Goal: Transaction & Acquisition: Purchase product/service

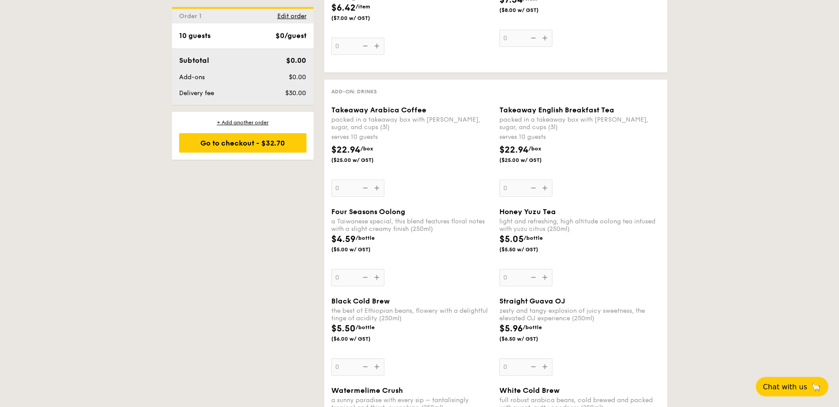
scroll to position [1105, 0]
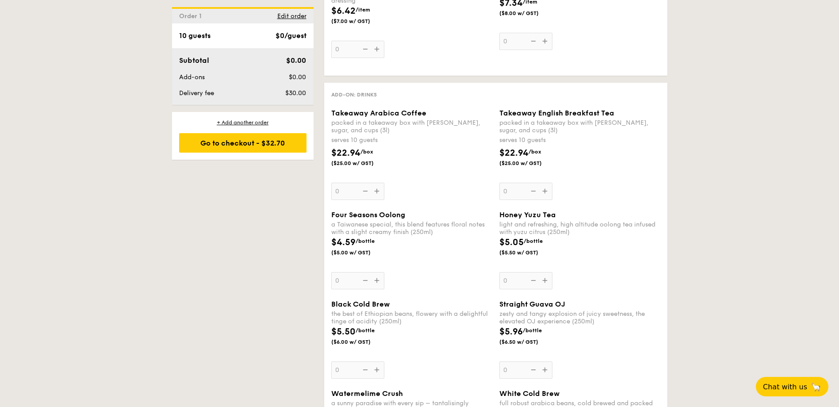
click at [377, 188] on div "Takeaway Arabica Coffee packed in a takeaway box with [PERSON_NAME], sugar, and…" at bounding box center [411, 154] width 161 height 91
click at [377, 188] on input "0" at bounding box center [357, 191] width 53 height 17
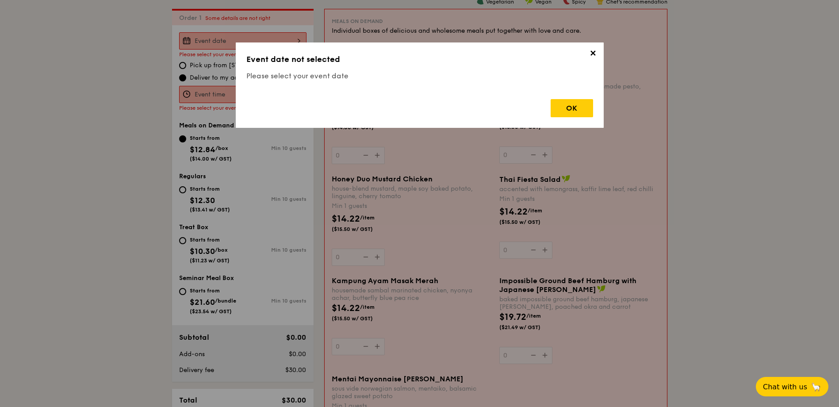
scroll to position [236, 0]
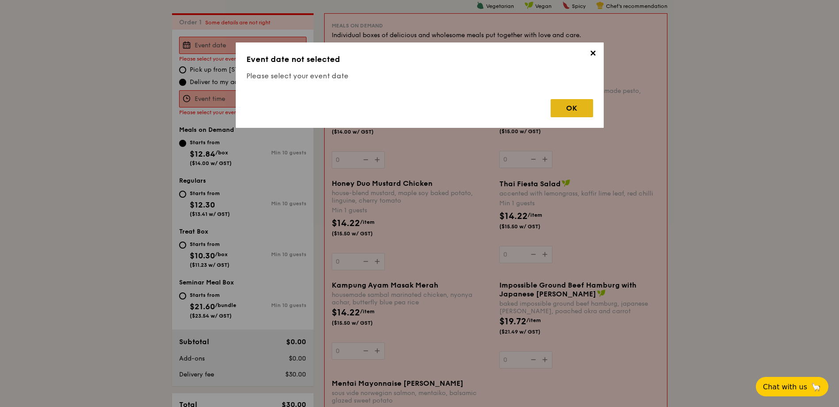
drag, startPoint x: 553, startPoint y: 129, endPoint x: 568, endPoint y: 105, distance: 28.5
click at [568, 105] on div "OK" at bounding box center [572, 108] width 42 height 18
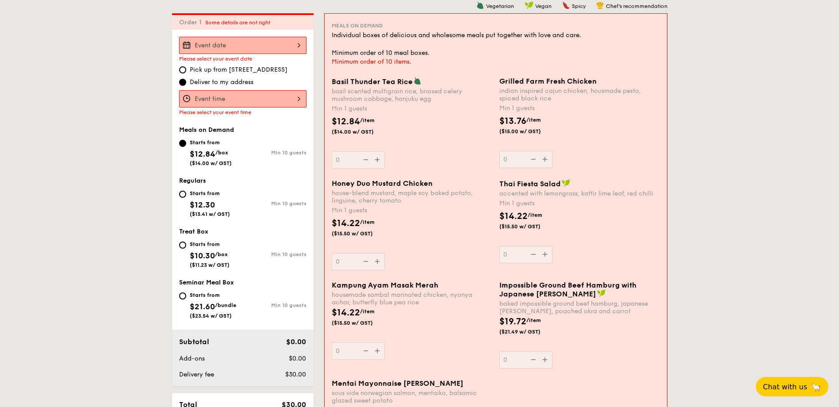
click at [243, 41] on input "Basil Thunder Tea [PERSON_NAME] scented multigrain rice, braised celery mushroo…" at bounding box center [242, 45] width 127 height 17
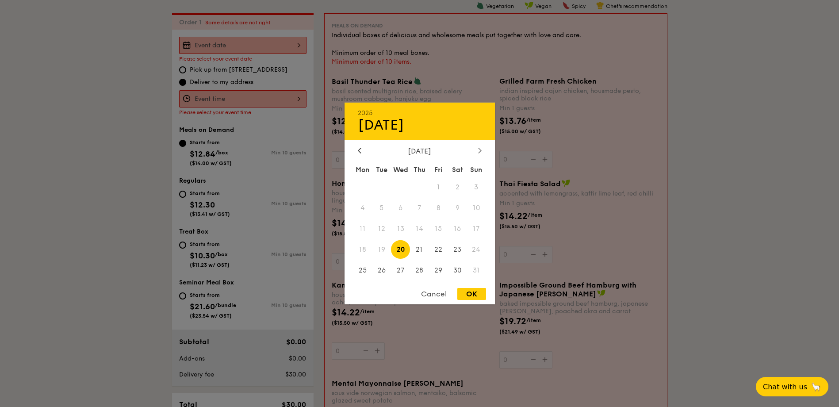
click at [477, 153] on div at bounding box center [480, 151] width 8 height 8
click at [478, 153] on div at bounding box center [480, 151] width 8 height 8
click at [378, 264] on span "28" at bounding box center [381, 269] width 19 height 19
drag, startPoint x: 471, startPoint y: 296, endPoint x: 475, endPoint y: 292, distance: 5.3
click at [475, 292] on div "OK" at bounding box center [471, 294] width 29 height 12
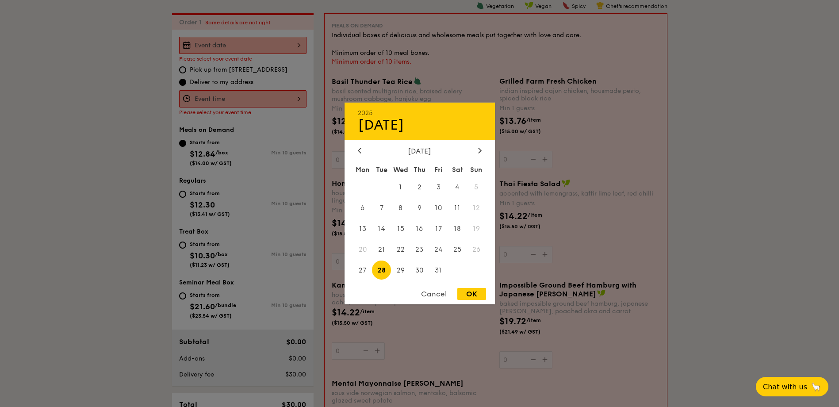
type input "[DATE]"
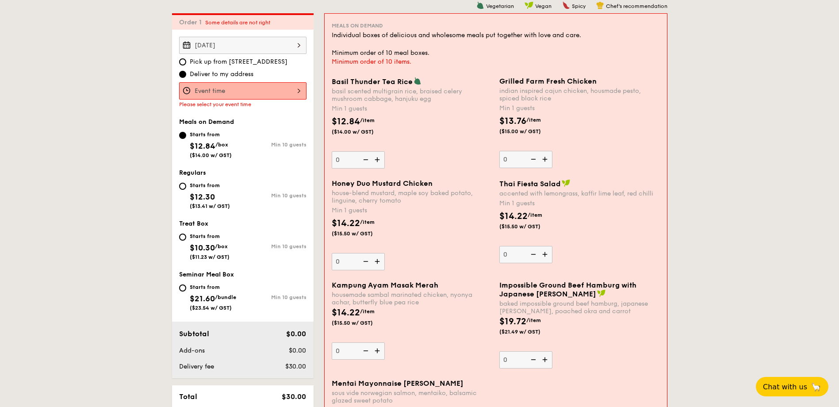
click at [271, 99] on input "Basil Thunder Tea [PERSON_NAME] scented multigrain rice, braised celery mushroo…" at bounding box center [242, 90] width 127 height 17
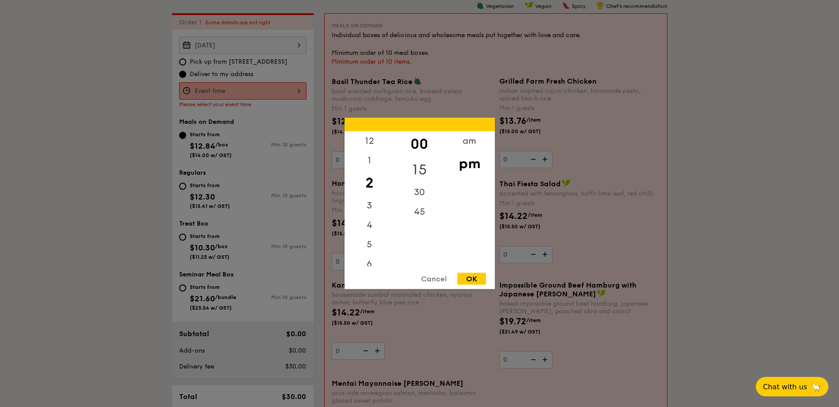
click at [427, 172] on div "15" at bounding box center [419, 170] width 50 height 26
drag, startPoint x: 369, startPoint y: 167, endPoint x: 363, endPoint y: 222, distance: 56.1
click at [363, 224] on div "12 1 2 3 4 5 6 7 8 9 10 11" at bounding box center [369, 198] width 50 height 135
click at [464, 145] on div "am" at bounding box center [469, 140] width 50 height 19
click at [371, 139] on div "12" at bounding box center [369, 140] width 50 height 19
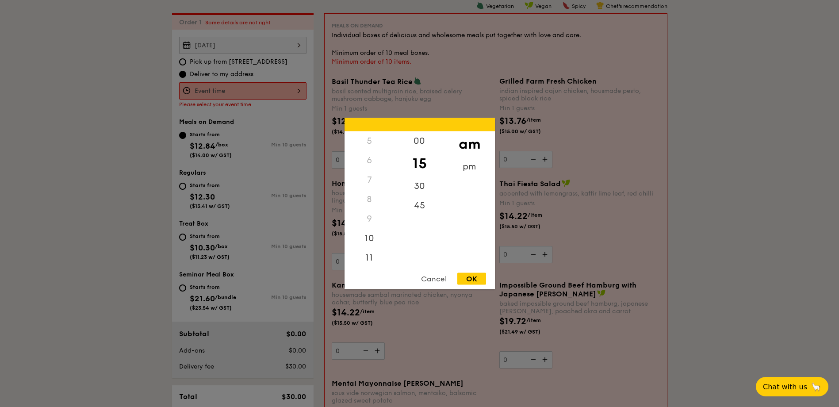
scroll to position [99, 0]
click at [367, 253] on div "11" at bounding box center [369, 260] width 50 height 26
click at [423, 144] on div "00" at bounding box center [419, 144] width 50 height 26
click at [470, 275] on div "OK" at bounding box center [471, 279] width 29 height 12
type input "11:00AM"
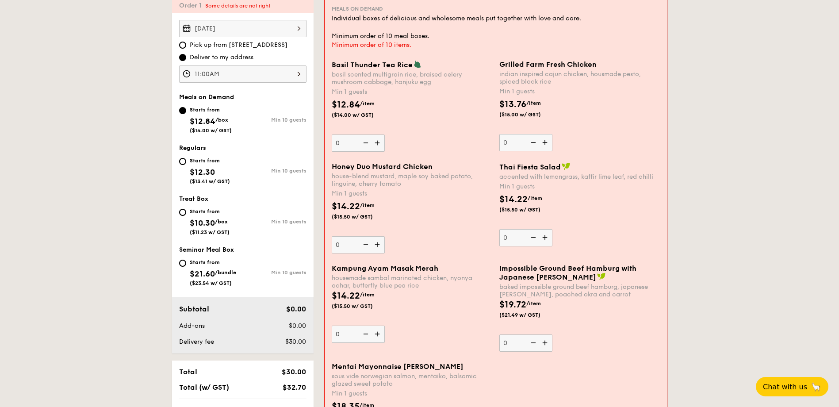
scroll to position [233, 0]
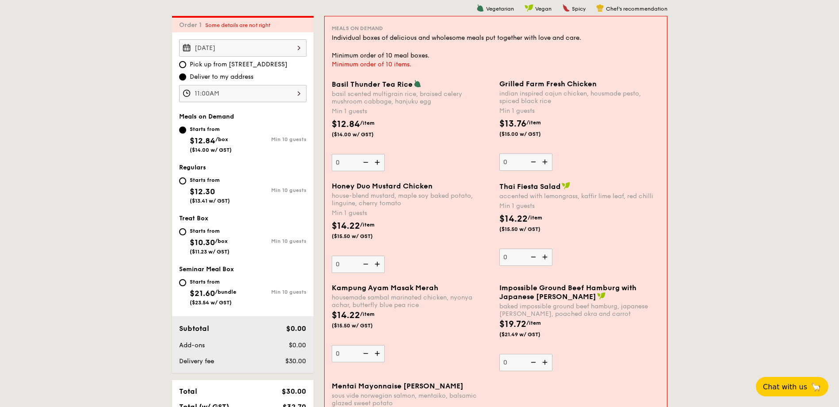
click at [374, 262] on img at bounding box center [377, 264] width 13 height 17
click at [374, 262] on input "0" at bounding box center [358, 264] width 53 height 17
click at [375, 262] on img at bounding box center [377, 264] width 13 height 17
click at [375, 262] on input "1" at bounding box center [358, 264] width 53 height 17
click at [375, 262] on img at bounding box center [377, 264] width 13 height 17
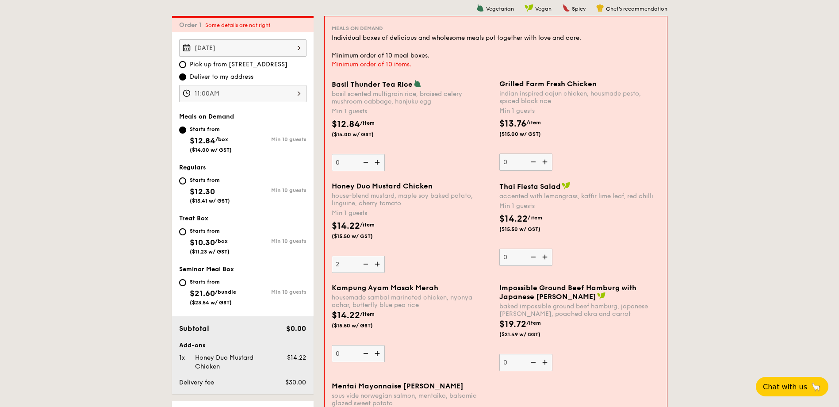
click at [375, 262] on input "2" at bounding box center [358, 264] width 53 height 17
click at [375, 262] on img at bounding box center [377, 264] width 13 height 17
click at [375, 262] on input "3" at bounding box center [358, 264] width 53 height 17
click at [375, 262] on img at bounding box center [377, 264] width 13 height 17
click at [375, 262] on input "4" at bounding box center [358, 264] width 53 height 17
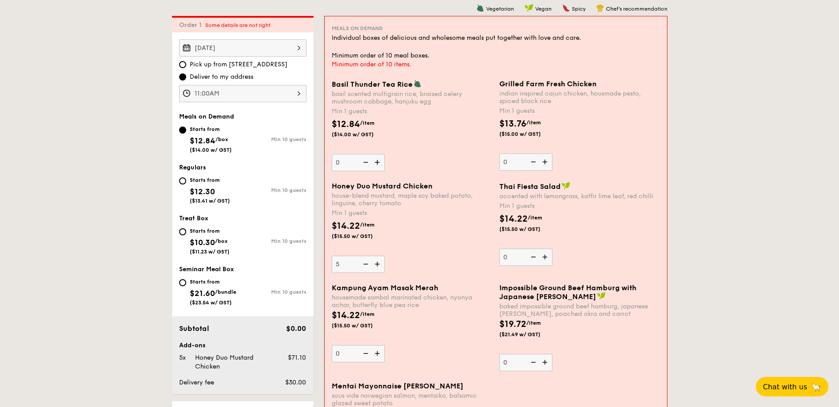
click at [375, 262] on img at bounding box center [377, 264] width 13 height 17
click at [375, 262] on input "5" at bounding box center [358, 264] width 53 height 17
type input "6"
click at [375, 160] on img at bounding box center [377, 162] width 13 height 17
click at [375, 160] on input "0" at bounding box center [358, 162] width 53 height 17
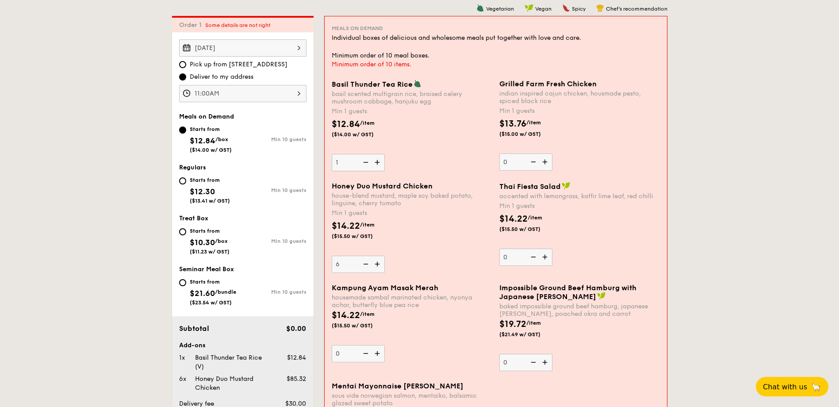
click at [375, 160] on img at bounding box center [377, 162] width 13 height 17
click at [375, 160] on input "1" at bounding box center [358, 162] width 53 height 17
click at [375, 160] on img at bounding box center [377, 162] width 13 height 17
click at [375, 160] on input "2" at bounding box center [358, 162] width 53 height 17
click at [375, 160] on img at bounding box center [377, 162] width 13 height 17
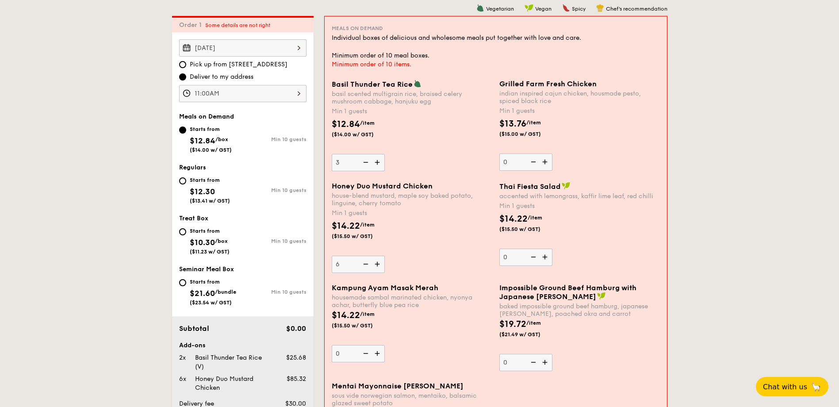
click at [375, 160] on input "3" at bounding box center [358, 162] width 53 height 17
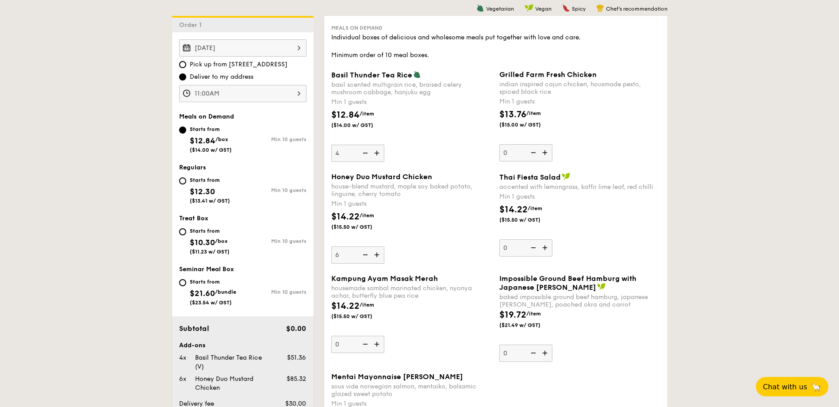
click at [375, 160] on img at bounding box center [377, 153] width 13 height 17
click at [375, 160] on input "4" at bounding box center [357, 153] width 53 height 17
click at [365, 151] on img at bounding box center [364, 153] width 13 height 17
click at [365, 151] on input "5" at bounding box center [357, 153] width 53 height 17
click at [365, 151] on img at bounding box center [364, 153] width 13 height 17
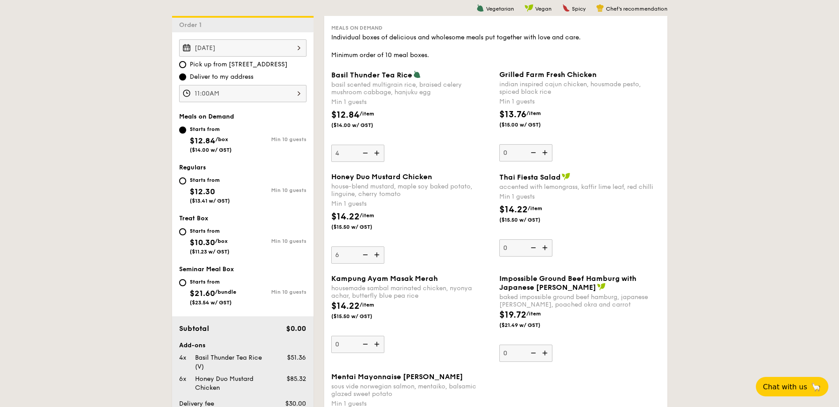
click at [365, 151] on input "4" at bounding box center [357, 153] width 53 height 17
click at [365, 151] on div "Basil Thunder Tea [PERSON_NAME] scented multigrain rice, braised celery mushroo…" at bounding box center [411, 116] width 161 height 92
click at [365, 151] on input "3" at bounding box center [357, 153] width 53 height 17
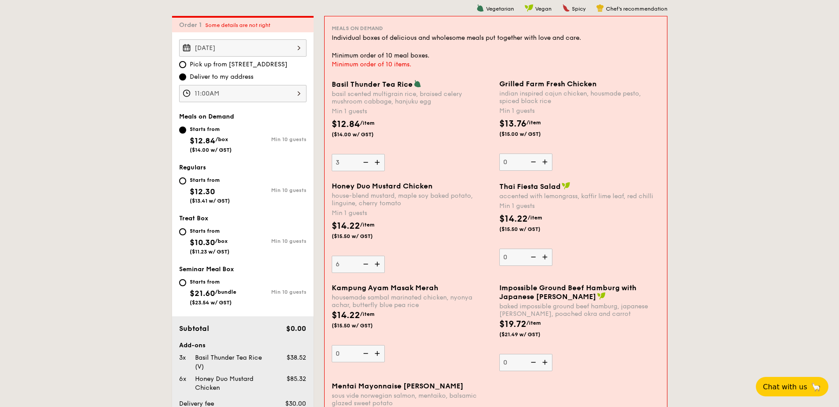
click at [365, 151] on div "Basil Thunder Tea [PERSON_NAME] scented multigrain rice, braised celery mushroo…" at bounding box center [412, 126] width 161 height 92
click at [365, 154] on input "3" at bounding box center [358, 162] width 53 height 17
click at [365, 163] on img at bounding box center [364, 162] width 13 height 17
click at [365, 163] on input "3" at bounding box center [358, 162] width 53 height 17
click at [365, 163] on img at bounding box center [364, 162] width 13 height 17
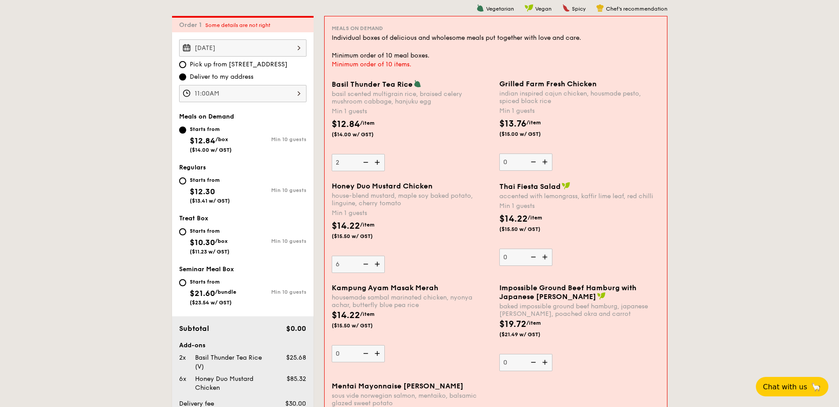
click at [365, 163] on input "2" at bounding box center [358, 162] width 53 height 17
click at [365, 163] on img at bounding box center [364, 162] width 13 height 17
click at [365, 163] on input "1" at bounding box center [358, 162] width 53 height 17
type input "0"
click at [378, 263] on img at bounding box center [377, 264] width 13 height 17
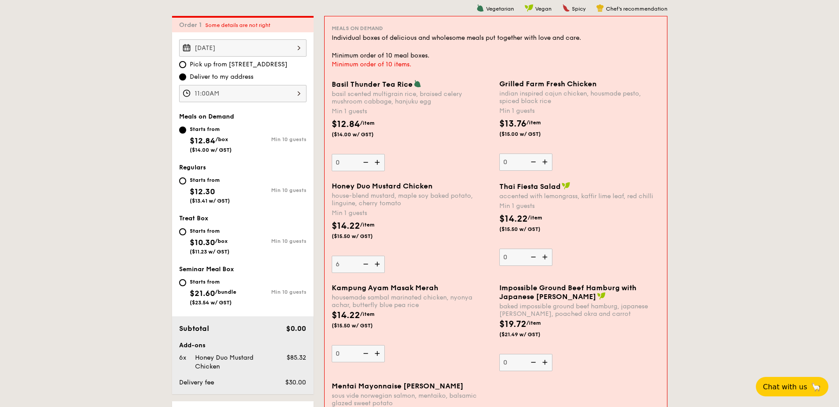
click at [378, 263] on input "6" at bounding box center [358, 264] width 53 height 17
click at [378, 263] on img at bounding box center [377, 264] width 13 height 17
click at [378, 263] on input "7" at bounding box center [358, 264] width 53 height 17
click at [378, 263] on img at bounding box center [377, 264] width 13 height 17
click at [378, 263] on input "8" at bounding box center [358, 264] width 53 height 17
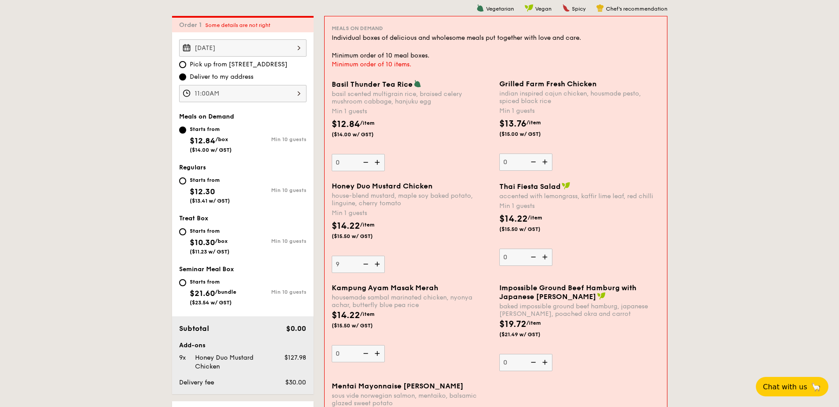
click at [379, 263] on img at bounding box center [377, 264] width 13 height 17
click at [379, 263] on input "9" at bounding box center [358, 264] width 53 height 17
type input "10"
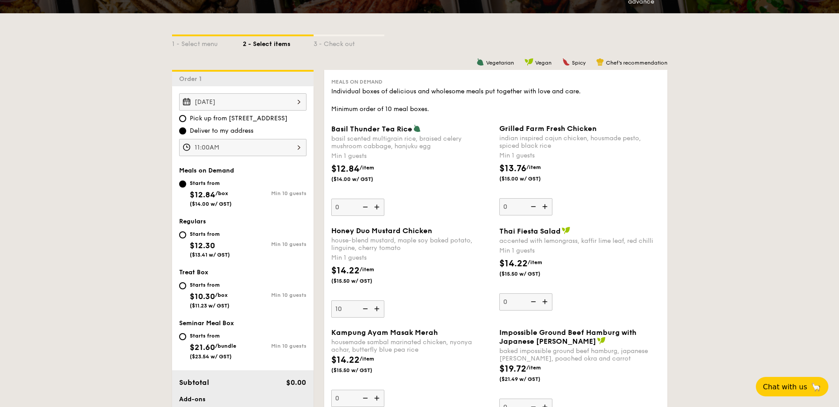
scroll to position [57, 0]
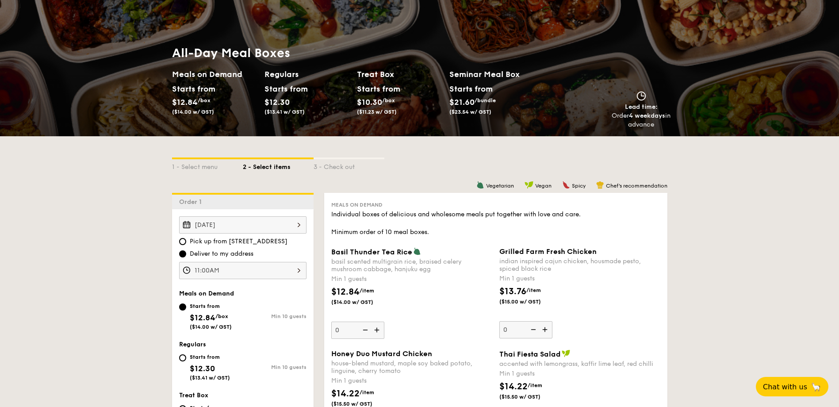
click at [295, 222] on input "[DATE]" at bounding box center [242, 224] width 127 height 17
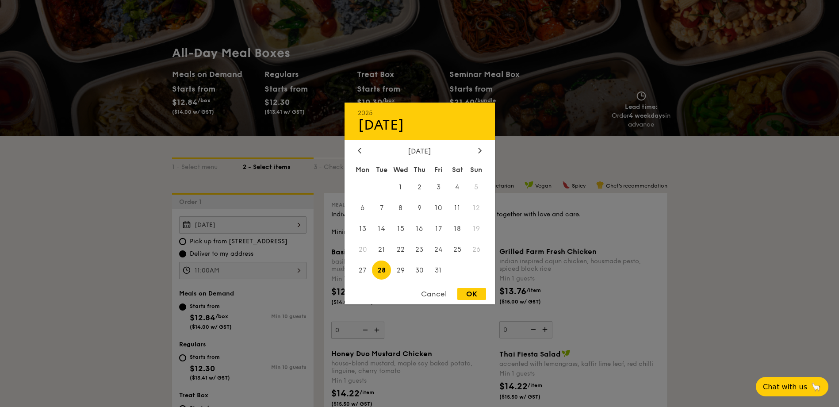
click at [480, 292] on div "OK" at bounding box center [471, 294] width 29 height 12
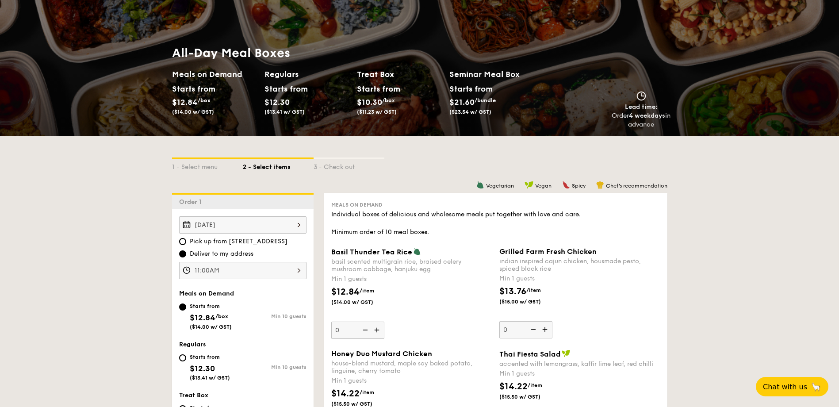
click at [256, 268] on input "11:00AM" at bounding box center [242, 270] width 127 height 17
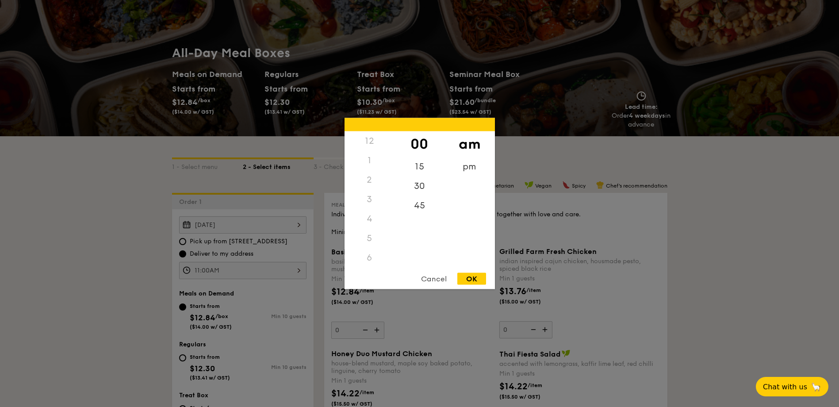
scroll to position [105, 0]
click at [481, 275] on div "OK" at bounding box center [471, 279] width 29 height 12
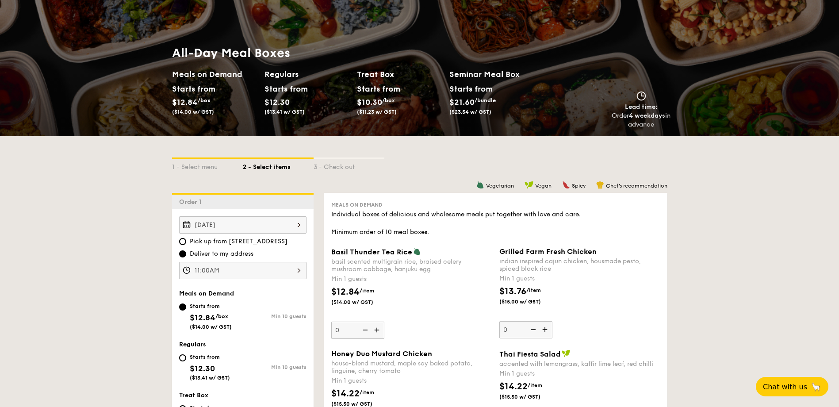
click at [263, 275] on input "11:00AM" at bounding box center [242, 270] width 127 height 17
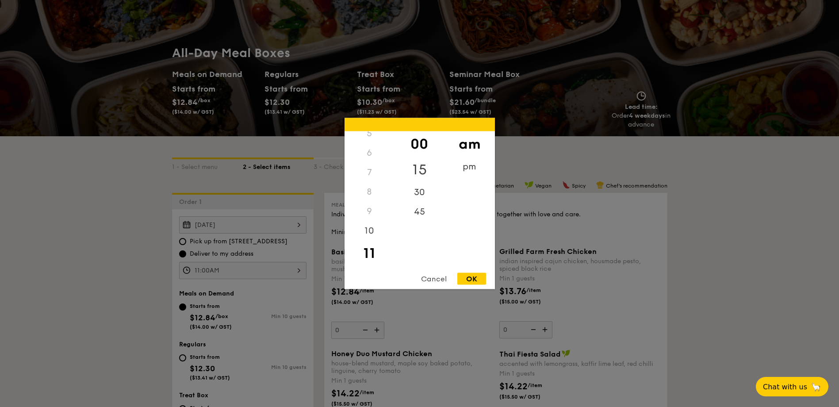
click at [423, 160] on div "15" at bounding box center [419, 170] width 50 height 26
click at [465, 276] on div "OK" at bounding box center [471, 279] width 29 height 12
type input "11:15AM"
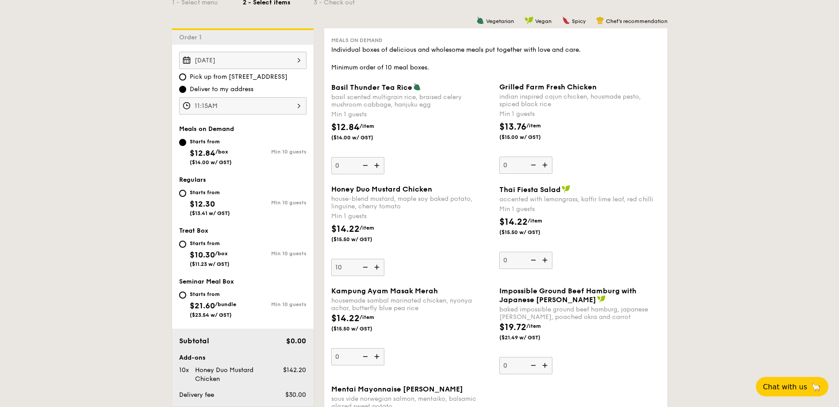
scroll to position [233, 0]
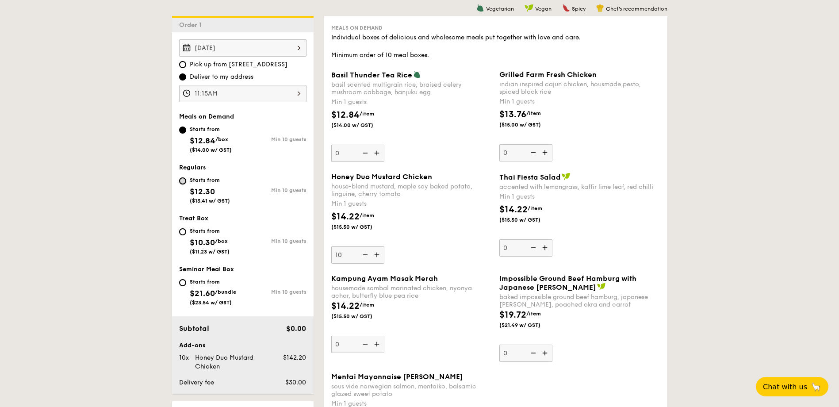
click at [181, 180] on input "Starts from $12.30 ($13.41 w/ GST) Min 10 guests" at bounding box center [182, 180] width 7 height 7
radio input "true"
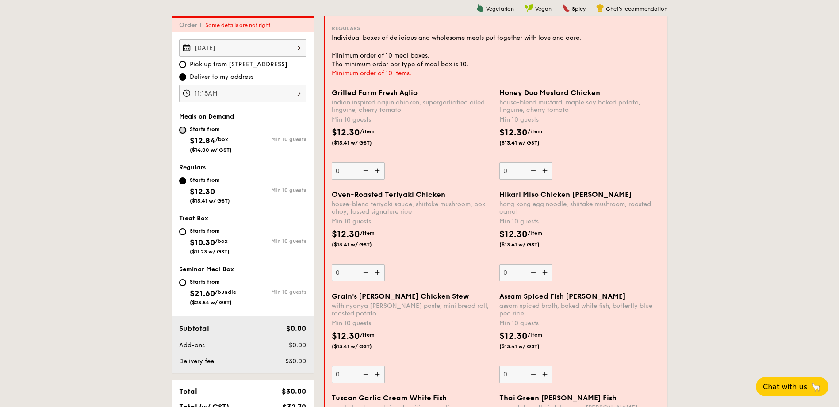
click at [180, 128] on input "Starts from $12.84 /box ($14.00 w/ GST) Min 10 guests" at bounding box center [182, 129] width 7 height 7
radio input "true"
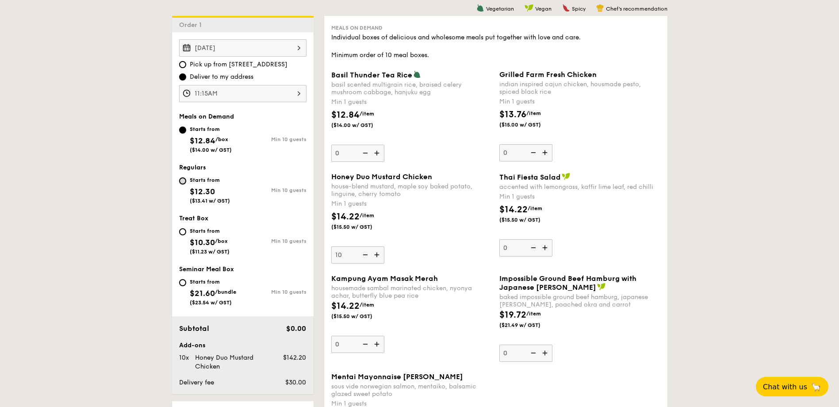
click at [183, 181] on input "Starts from $12.30 ($13.41 w/ GST) Min 10 guests" at bounding box center [182, 180] width 7 height 7
radio input "true"
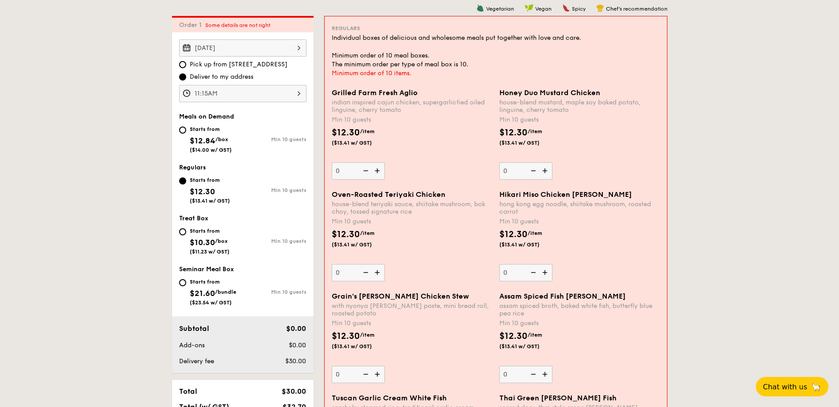
click at [183, 134] on div "Starts from $12.84 /box ($14.00 w/ GST)" at bounding box center [211, 138] width 64 height 29
click at [183, 134] on input "Starts from $12.84 /box ($14.00 w/ GST) Min 10 guests" at bounding box center [182, 129] width 7 height 7
radio input "true"
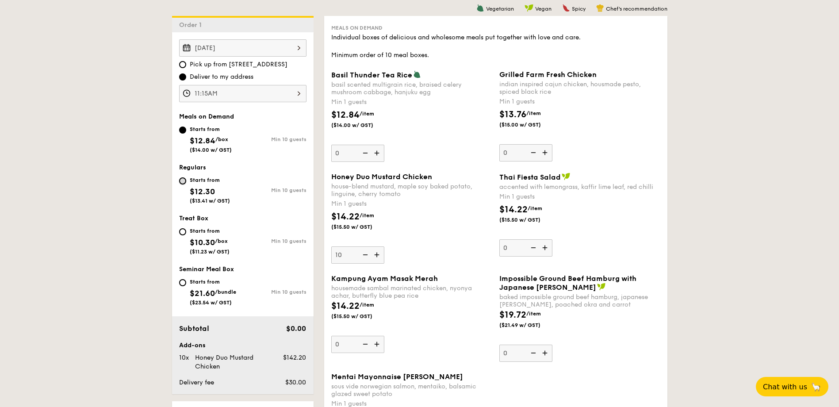
drag, startPoint x: 179, startPoint y: 190, endPoint x: 181, endPoint y: 182, distance: 8.3
click at [181, 182] on input "Starts from $12.30 ($13.41 w/ GST) Min 10 guests" at bounding box center [182, 180] width 7 height 7
radio input "true"
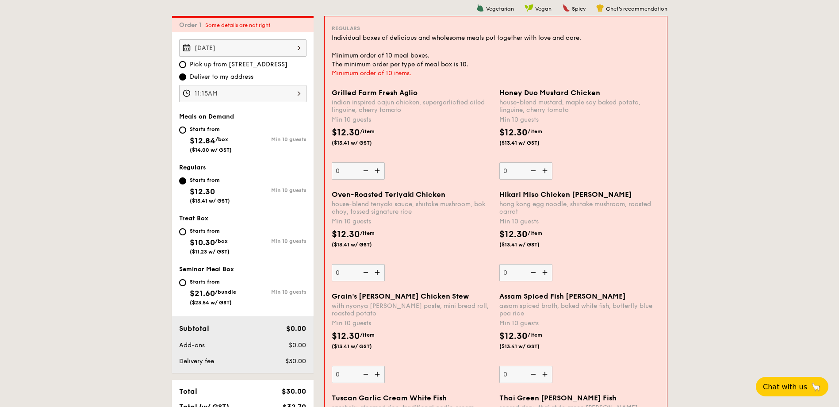
click at [376, 170] on img at bounding box center [377, 170] width 13 height 17
click at [376, 170] on input "0" at bounding box center [358, 170] width 53 height 17
type input "10"
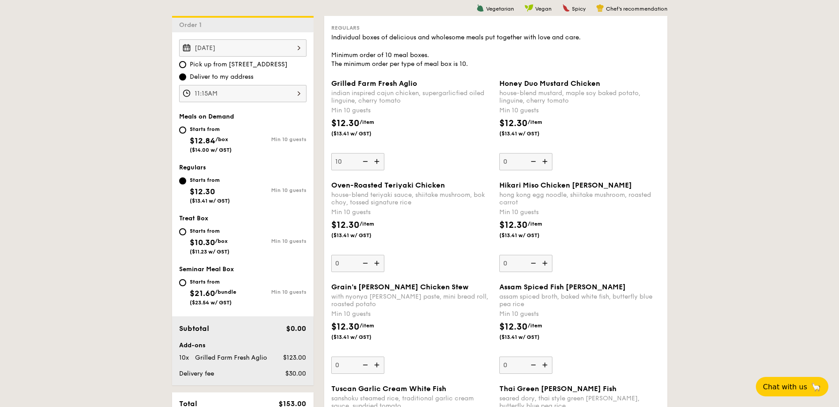
click at [376, 170] on div "Grilled Farm Fresh Aglio indian inspired cajun chicken, supergarlicfied oiled l…" at bounding box center [496, 130] width 336 height 102
click at [380, 262] on img at bounding box center [377, 263] width 13 height 17
click at [380, 262] on input "0" at bounding box center [357, 263] width 53 height 17
type input "10"
click at [421, 236] on div "$12.30 /item ($13.41 w/ GST)" at bounding box center [412, 233] width 168 height 31
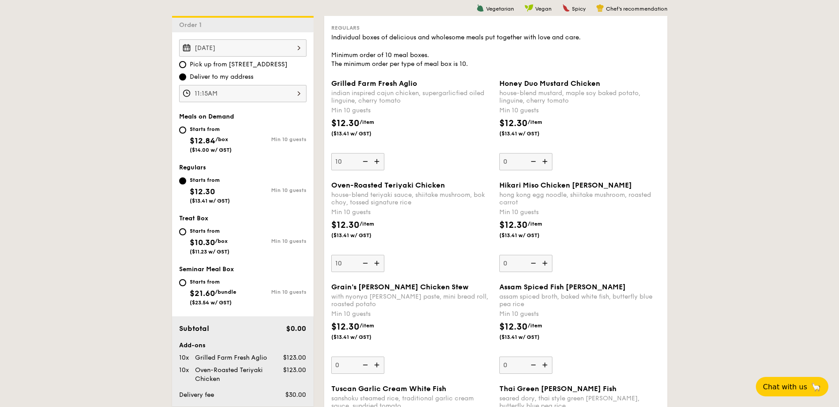
click at [384, 255] on input "10" at bounding box center [357, 263] width 53 height 17
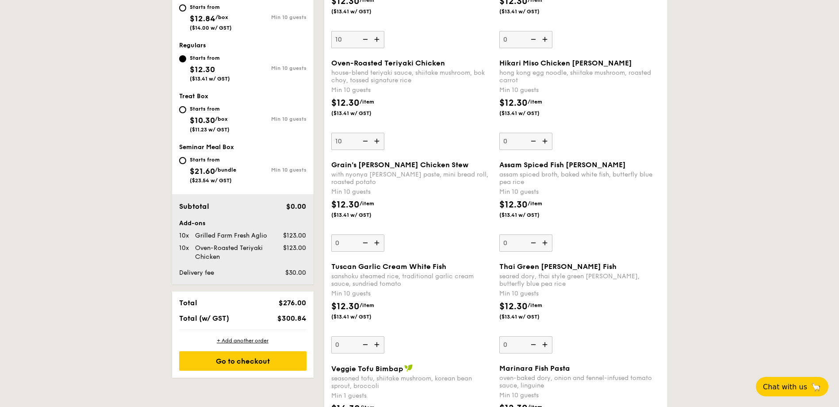
scroll to position [366, 0]
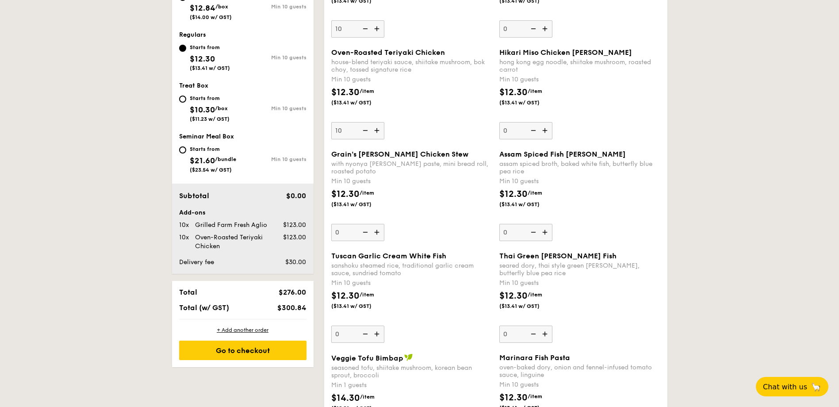
click at [548, 332] on img at bounding box center [545, 333] width 13 height 17
click at [548, 332] on input "0" at bounding box center [525, 333] width 53 height 17
type input "10"
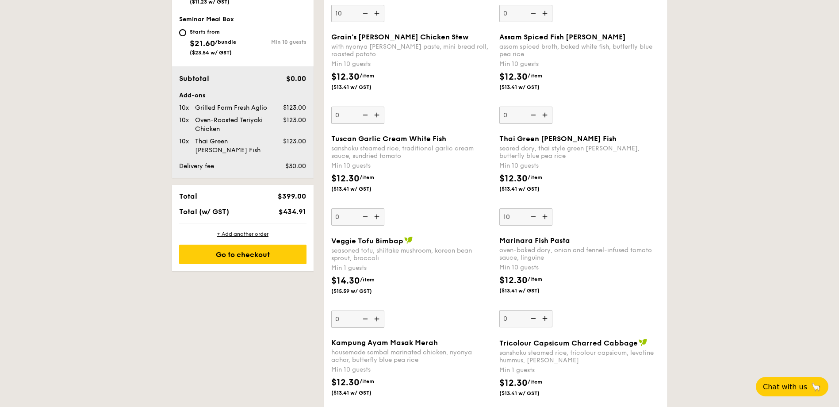
scroll to position [543, 0]
